Goal: Task Accomplishment & Management: Manage account settings

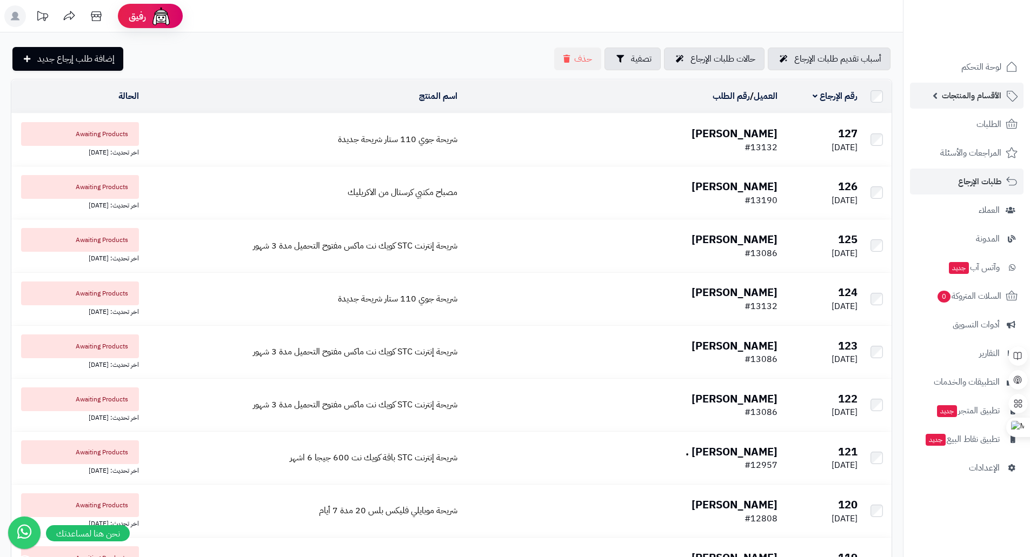
click at [990, 95] on span "الأقسام والمنتجات" at bounding box center [971, 95] width 59 height 15
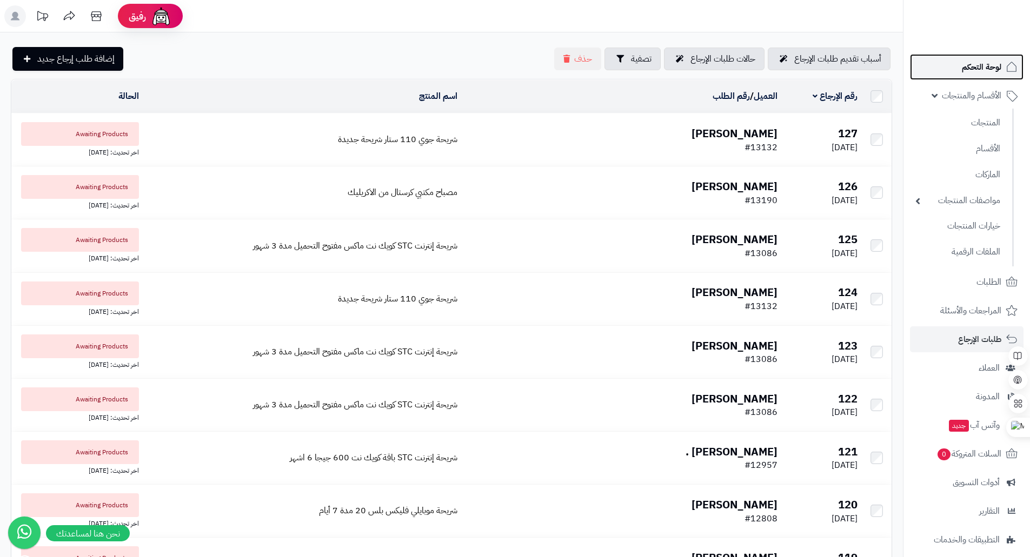
click at [992, 70] on span "لوحة التحكم" at bounding box center [981, 66] width 39 height 15
click at [982, 31] on img at bounding box center [987, 42] width 63 height 23
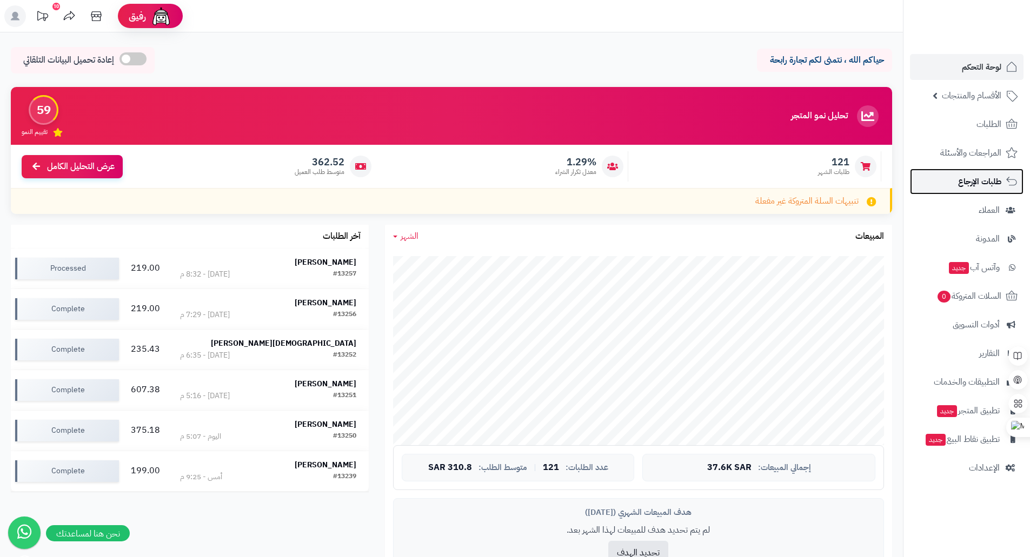
click at [977, 185] on span "طلبات الإرجاع" at bounding box center [979, 181] width 43 height 15
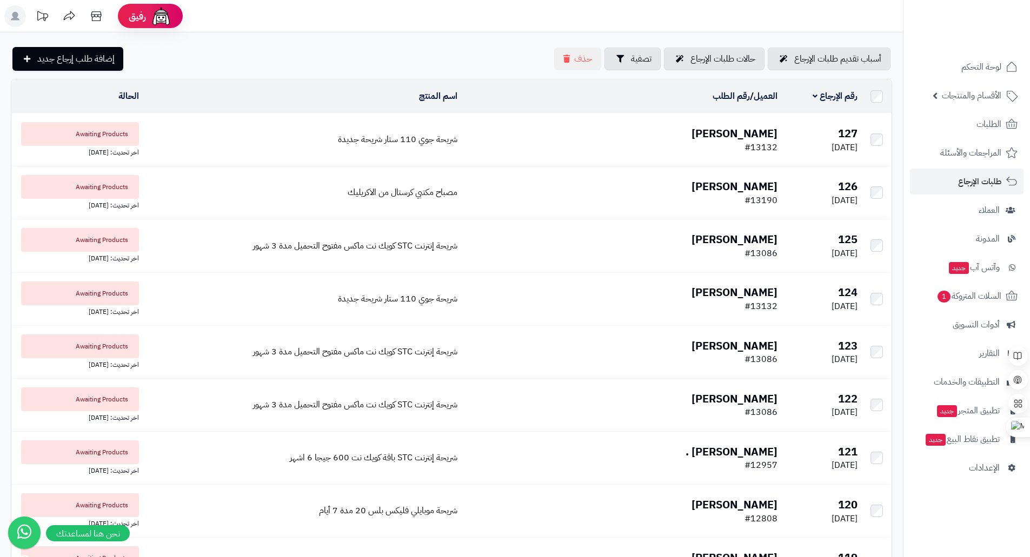
click at [610, 136] on td "محسن الحربي #13132" at bounding box center [622, 140] width 320 height 52
click at [1018, 426] on div "Ctrl+M" at bounding box center [1004, 427] width 52 height 19
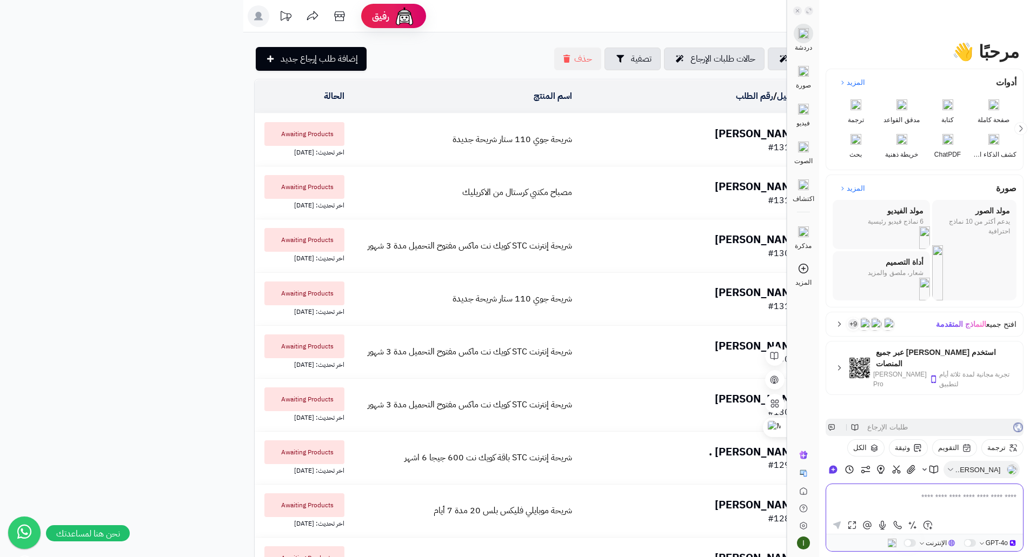
click at [1003, 499] on textarea at bounding box center [925, 504] width 184 height 26
type textarea "**********"
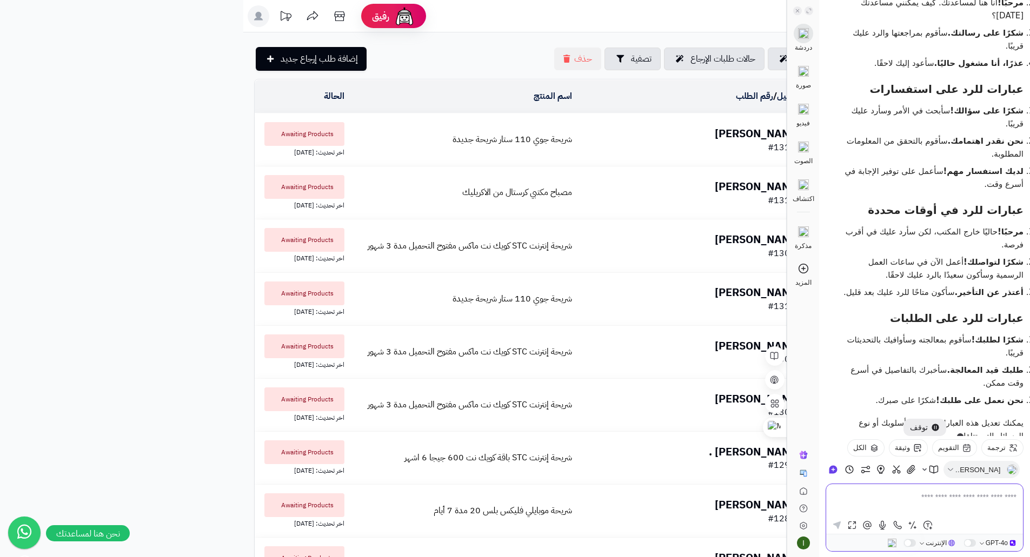
scroll to position [223, 0]
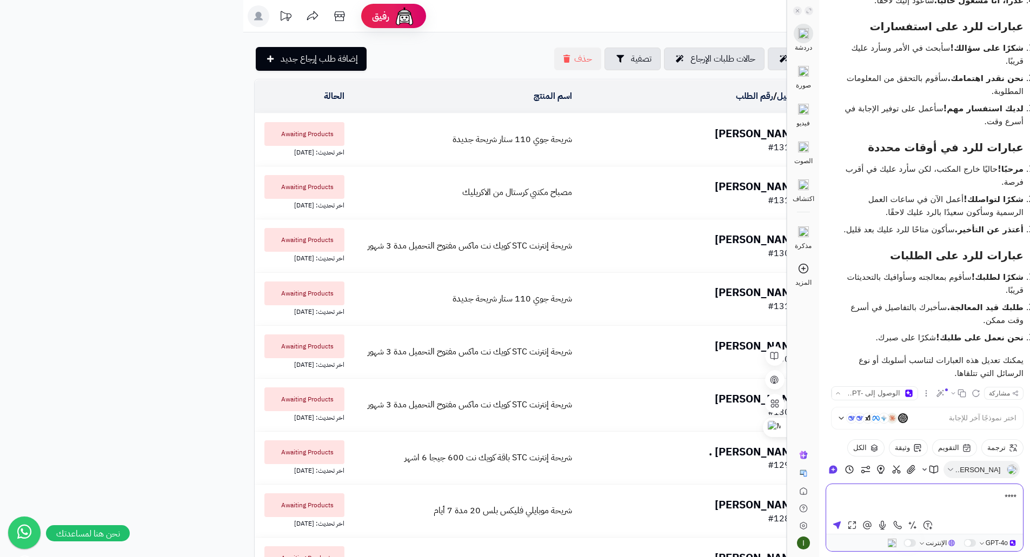
type textarea "*****"
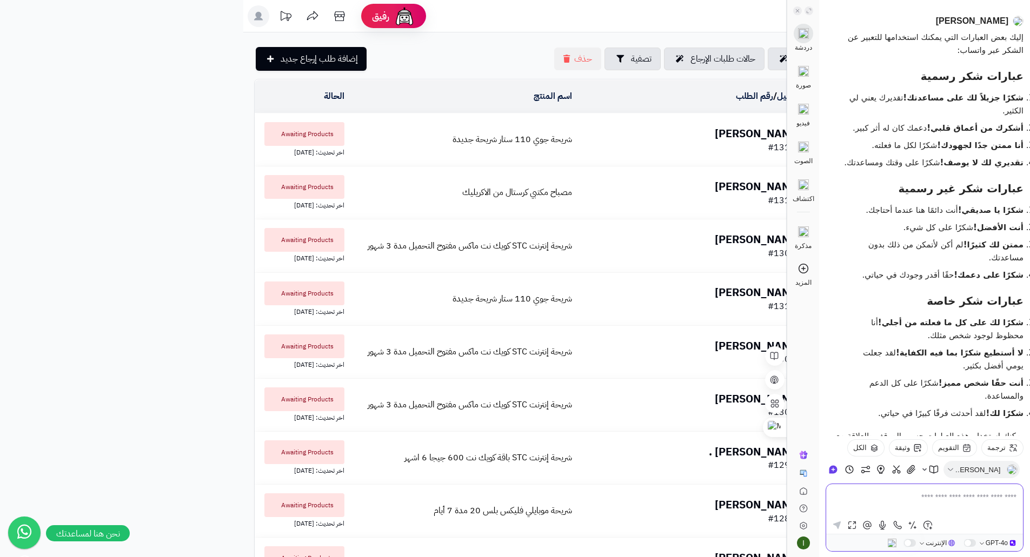
scroll to position [718, 0]
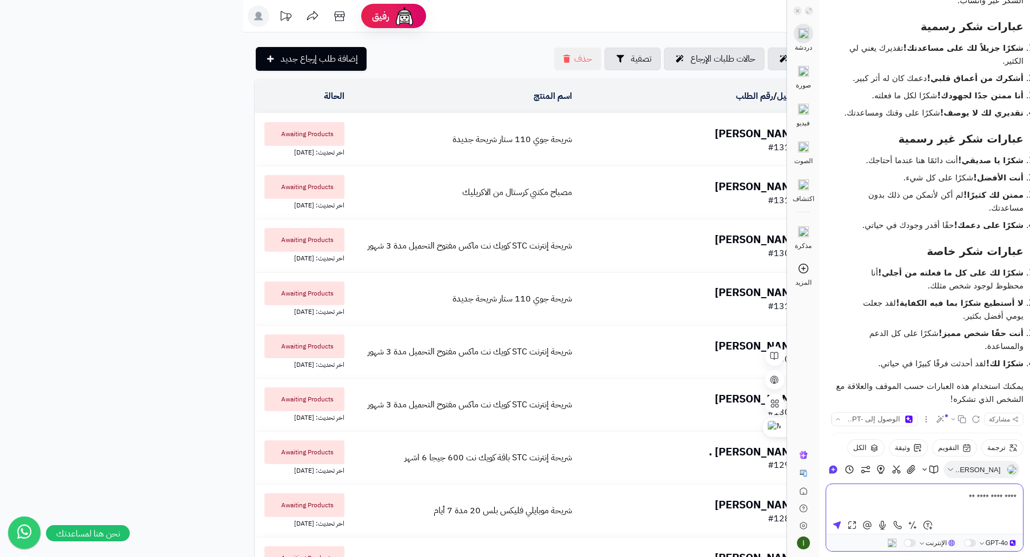
type textarea "**********"
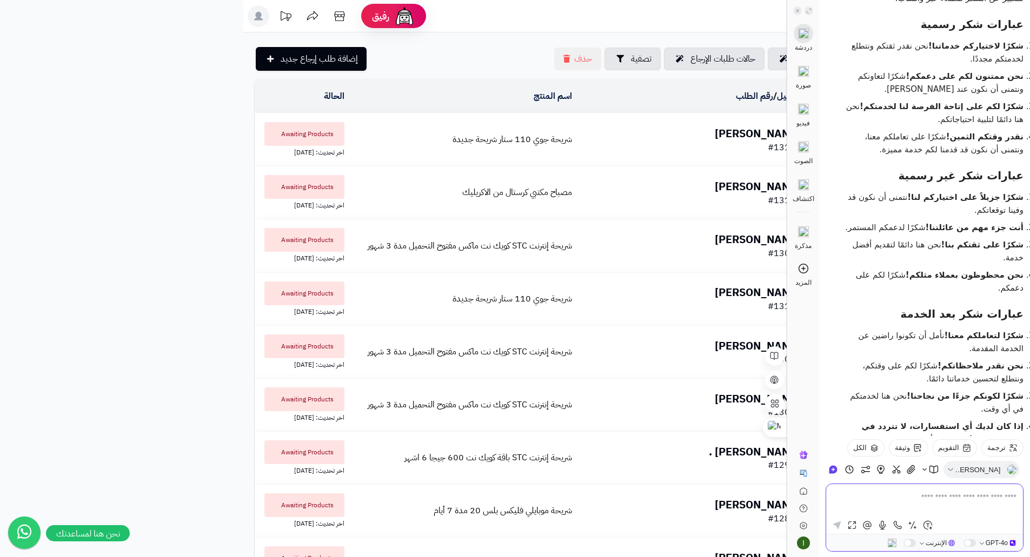
scroll to position [1292, 0]
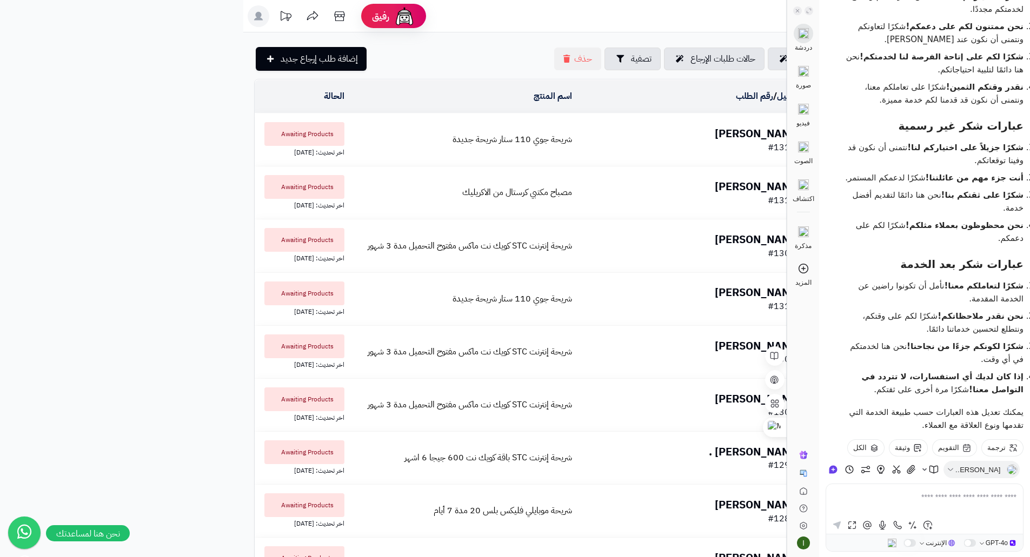
drag, startPoint x: 996, startPoint y: 222, endPoint x: 1023, endPoint y: 210, distance: 29.5
click at [1023, 279] on li "شكرًا لتعاملكم معنا! نأمل أن تكونوا راضين عن الخدمة المقدمة." at bounding box center [933, 292] width 181 height 26
click at [809, 12] on icon at bounding box center [808, 10] width 5 height 5
